Goal: Check status

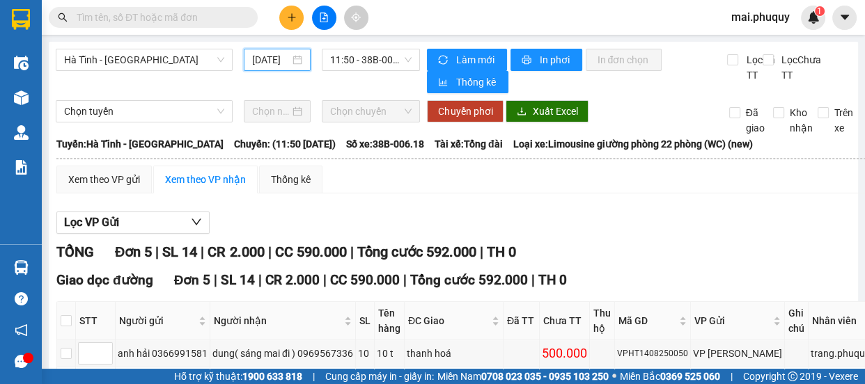
click at [259, 61] on input "[DATE]" at bounding box center [271, 59] width 38 height 15
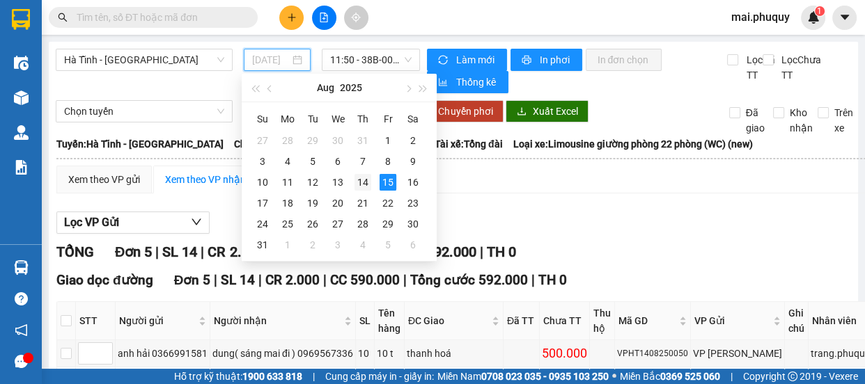
click at [362, 180] on div "14" at bounding box center [362, 182] width 17 height 17
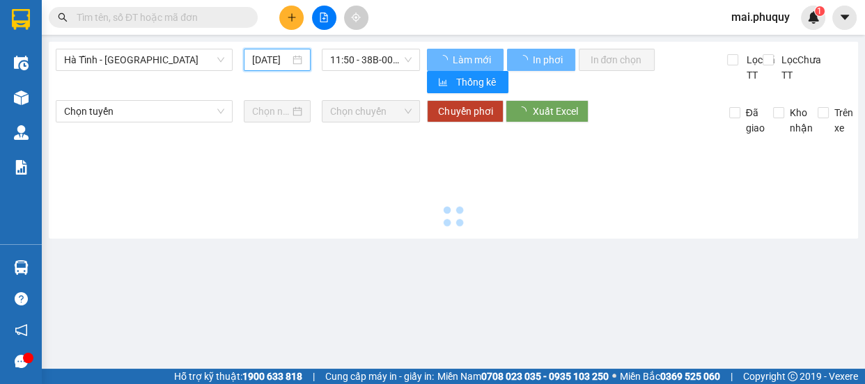
type input "[DATE]"
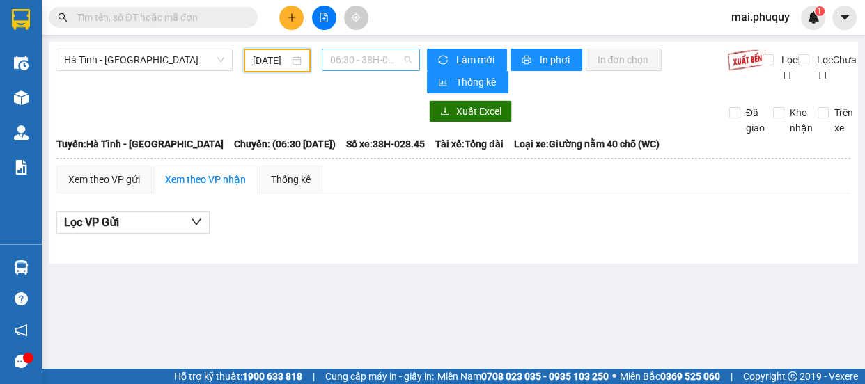
drag, startPoint x: 405, startPoint y: 62, endPoint x: 404, endPoint y: 74, distance: 11.9
click at [405, 62] on span "06:30 - 38H-028.45" at bounding box center [370, 59] width 81 height 21
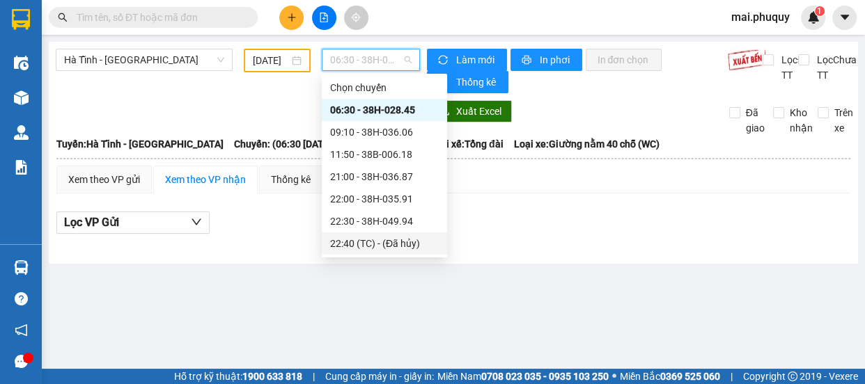
scroll to position [44, 0]
click at [397, 244] on div "23:01 - 38H-049.57" at bounding box center [384, 244] width 109 height 15
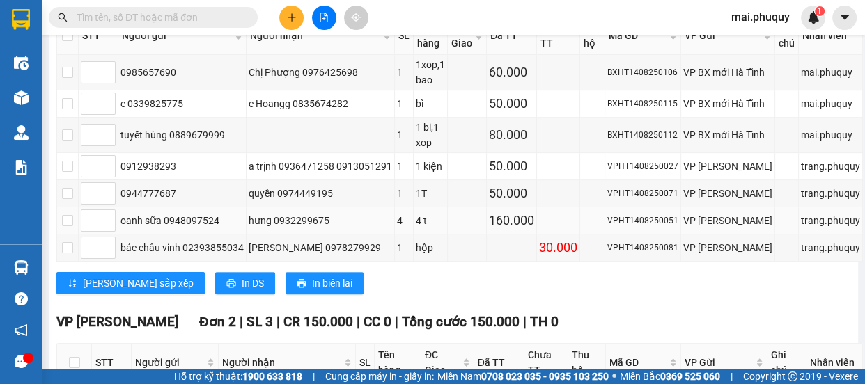
scroll to position [676, 0]
